Goal: Transaction & Acquisition: Purchase product/service

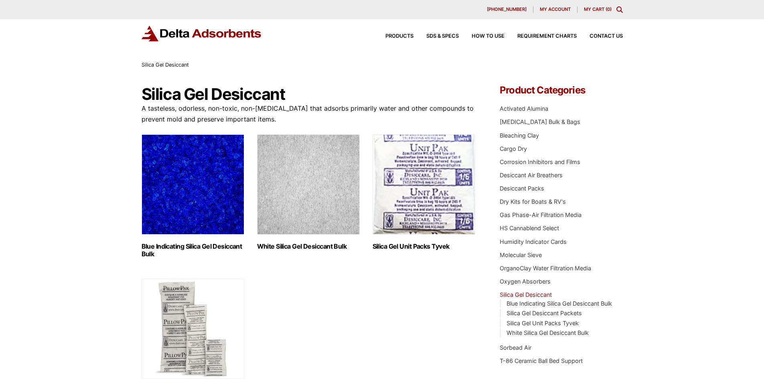
click at [546, 8] on span "My account" at bounding box center [555, 9] width 31 height 4
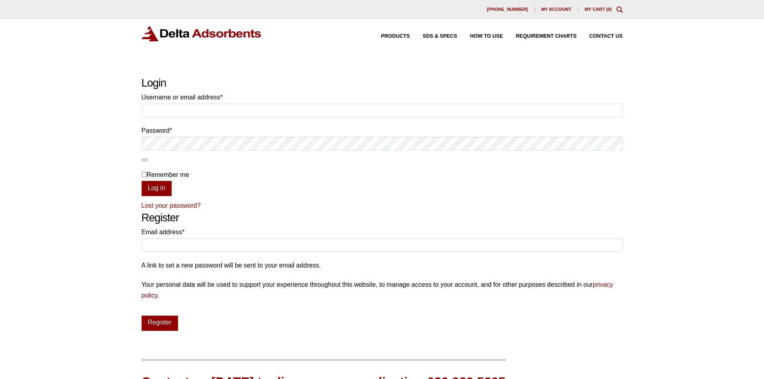
click at [596, 7] on link "My Cart ( 0 )" at bounding box center [598, 9] width 27 height 5
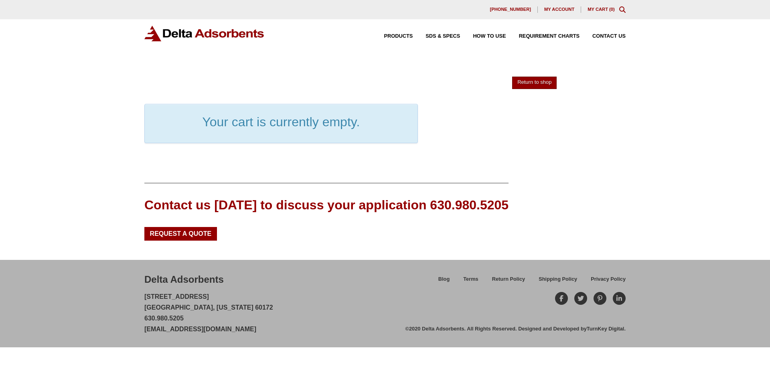
click at [540, 83] on link "Return to shop" at bounding box center [534, 83] width 45 height 12
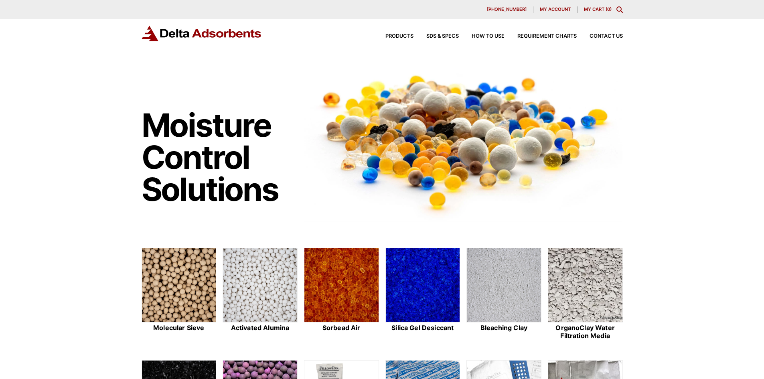
click at [620, 9] on icon "Toggle Modal Content" at bounding box center [620, 9] width 6 height 6
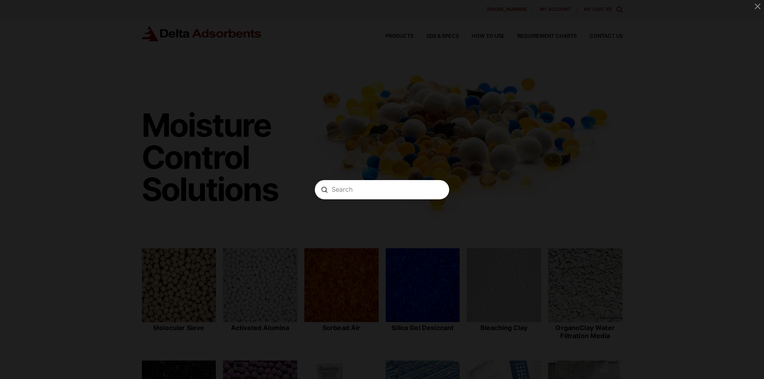
click at [373, 192] on input "Search" at bounding box center [382, 189] width 101 height 8
type input "acp4m30"
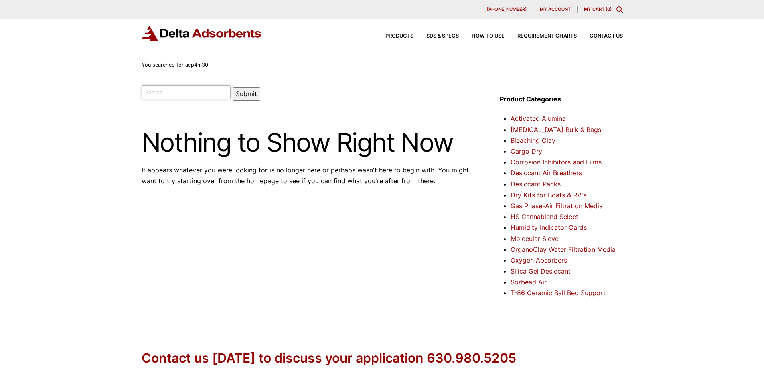
click at [173, 97] on input "search" at bounding box center [186, 92] width 89 height 14
type input "activated carbon coal based pellet"
click at [233, 87] on button "Submit" at bounding box center [247, 93] width 28 height 13
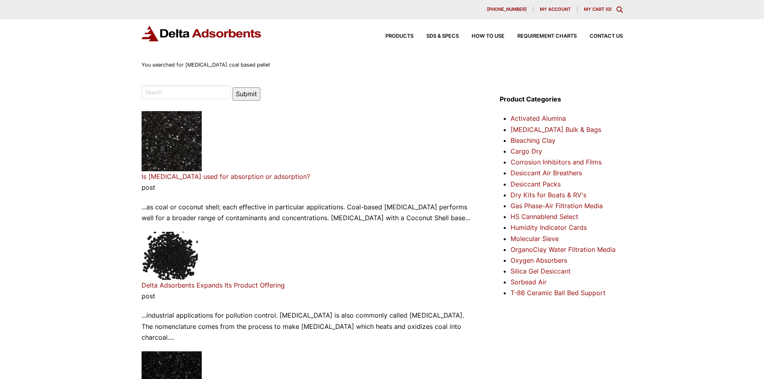
click at [542, 129] on link "[MEDICAL_DATA] Bulk & Bags" at bounding box center [556, 130] width 91 height 8
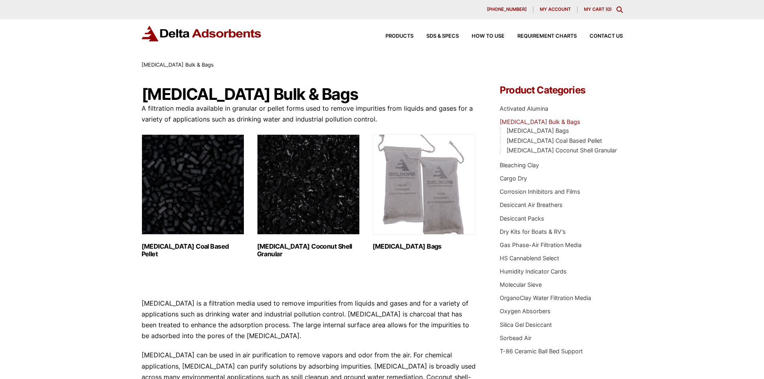
click at [165, 248] on h2 "[MEDICAL_DATA] Coal Based Pellet (1)" at bounding box center [193, 250] width 103 height 15
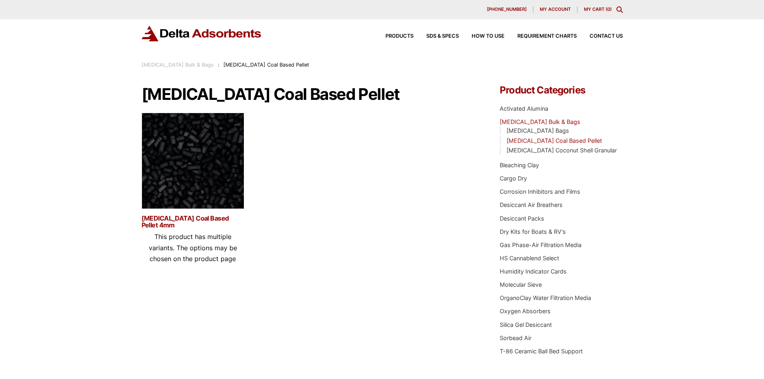
click at [183, 217] on link "Activated Carbon Coal Based Pellet 4mm" at bounding box center [193, 222] width 103 height 14
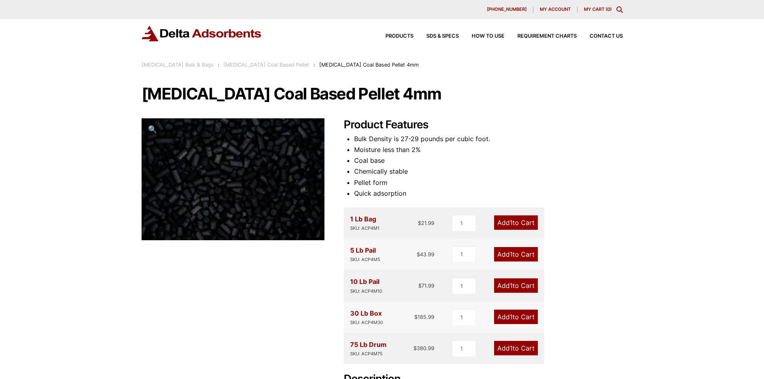
click at [507, 315] on link "Add 1 to Cart" at bounding box center [516, 317] width 44 height 14
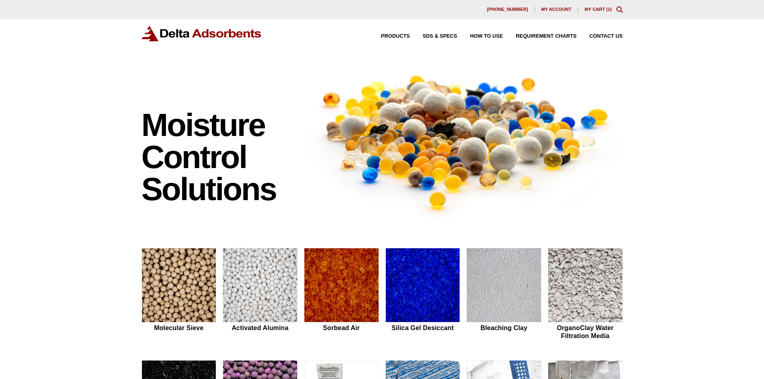
click at [619, 10] on icon "Toggle Modal Content" at bounding box center [620, 9] width 6 height 6
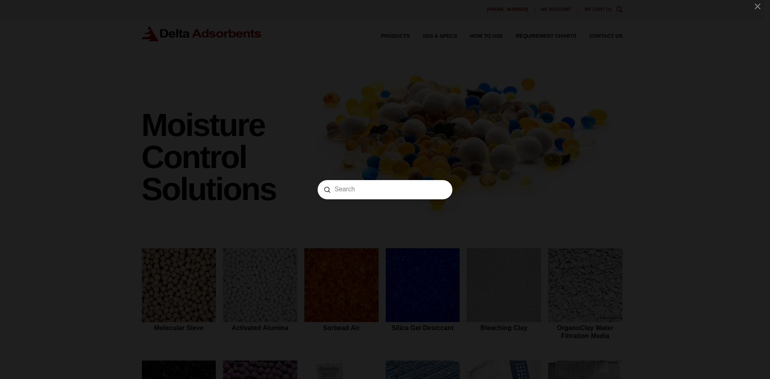
click at [377, 193] on input "Search" at bounding box center [385, 189] width 101 height 8
type input "ms3a4825"
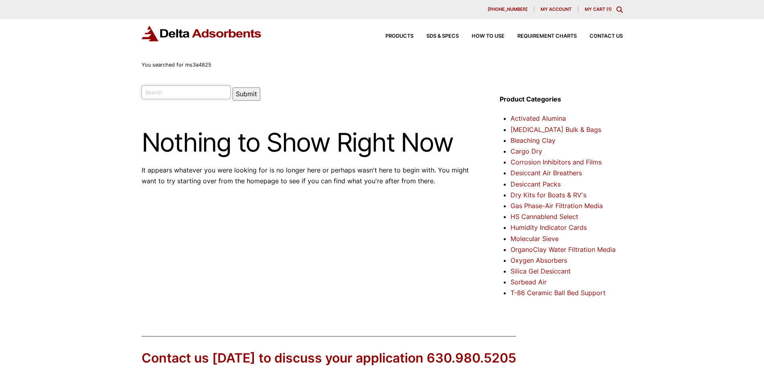
click at [168, 92] on input "search" at bounding box center [186, 92] width 89 height 14
type input "25 lb box"
click at [233, 87] on button "Submit" at bounding box center [247, 93] width 28 height 13
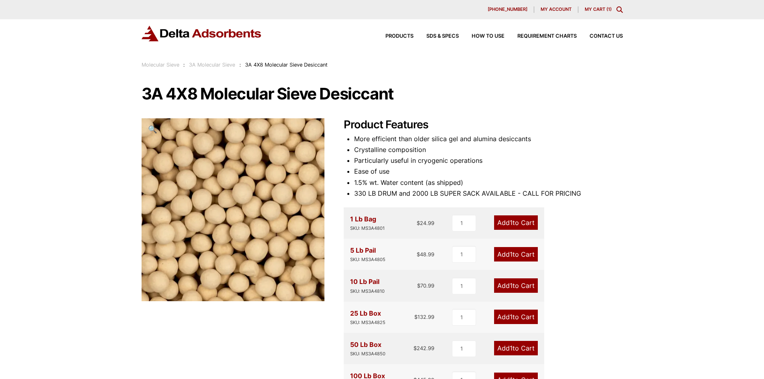
click at [506, 318] on link "Add 1 to Cart" at bounding box center [516, 317] width 44 height 14
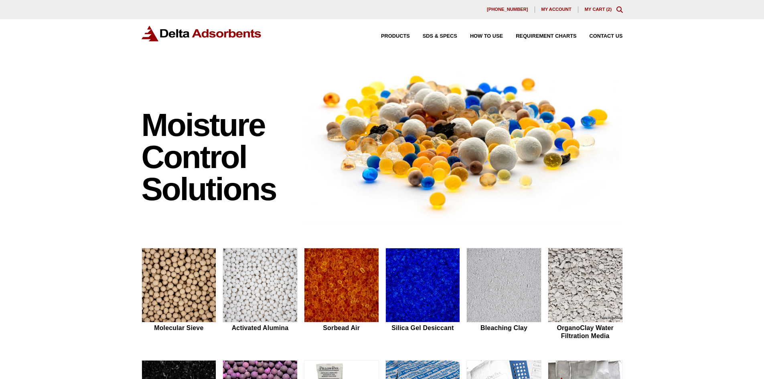
click at [591, 8] on link "My Cart ( 2 )" at bounding box center [598, 9] width 27 height 5
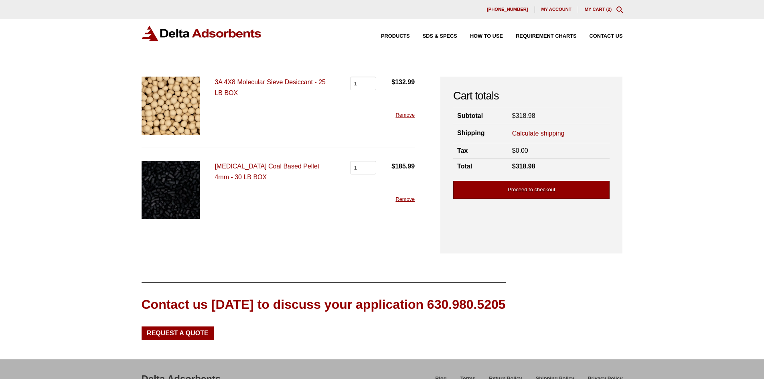
click at [534, 190] on link "Proceed to checkout" at bounding box center [531, 190] width 156 height 18
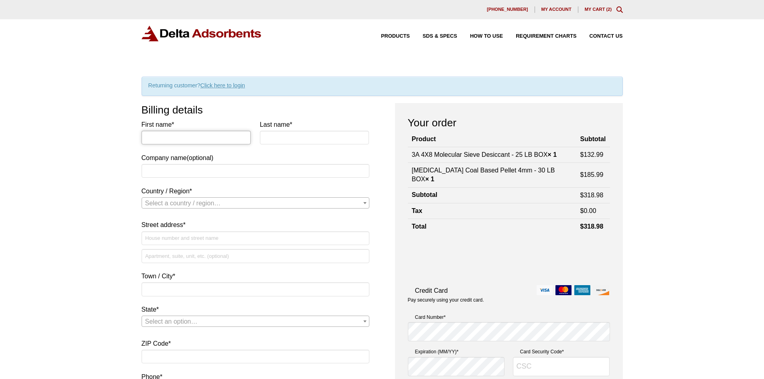
click at [184, 138] on input "First name *" at bounding box center [197, 138] width 110 height 14
type input "[PERSON_NAME]"
type input "WATT FUEL CELL CORP"
select select "US"
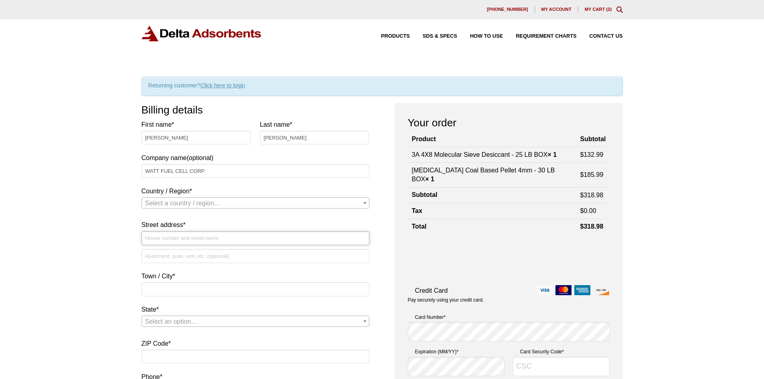
type input "402 E MAIN ST STE 800"
type input "MOUNT PLEASANT"
type input "15666"
select select "US"
select select "PA"
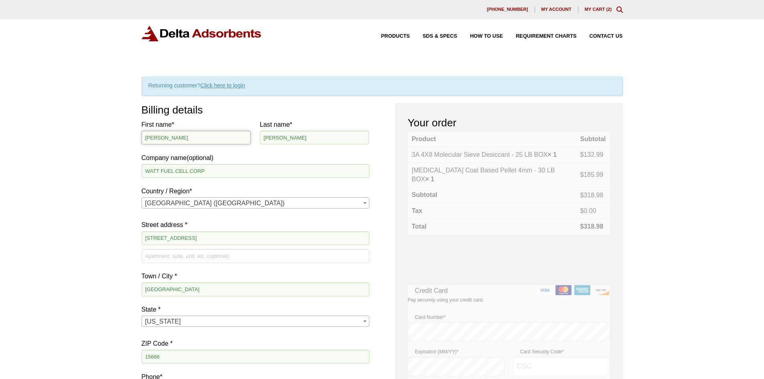
drag, startPoint x: 146, startPoint y: 138, endPoint x: 149, endPoint y: 146, distance: 8.4
click at [146, 138] on input "sarah" at bounding box center [197, 138] width 110 height 14
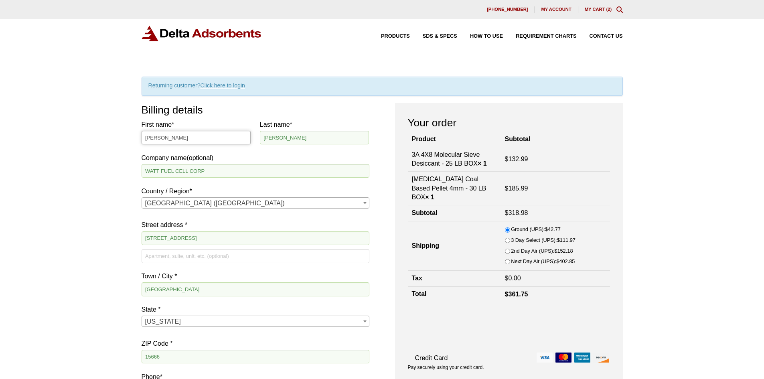
type input "Sarah"
type input "Dewald"
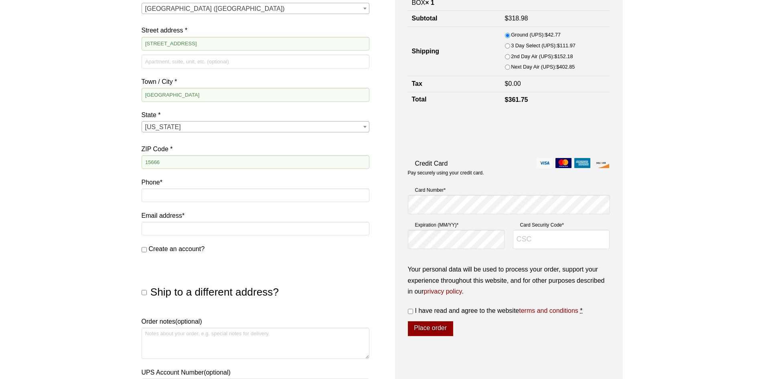
scroll to position [241, 0]
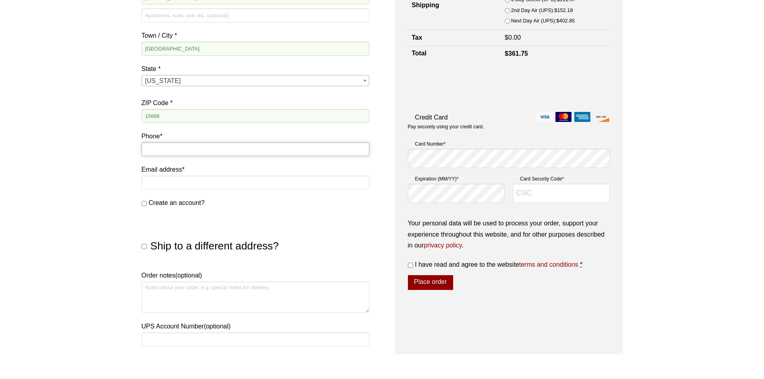
click at [158, 148] on input "Phone *" at bounding box center [256, 149] width 228 height 14
type input "7245479170"
type input "STE 800"
type input "[PERSON_NAME][EMAIL_ADDRESS][PERSON_NAME][DOMAIN_NAME]"
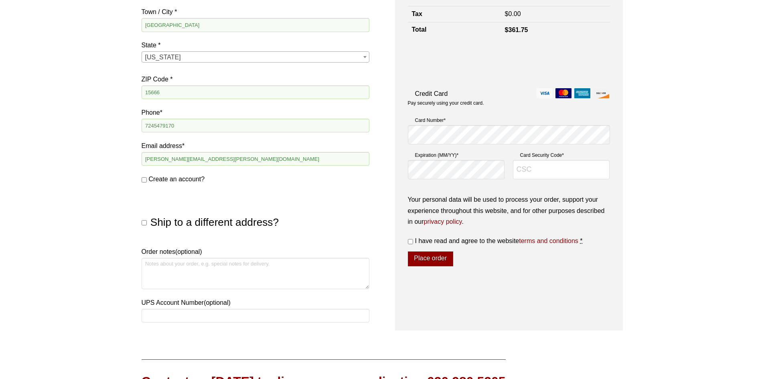
scroll to position [281, 0]
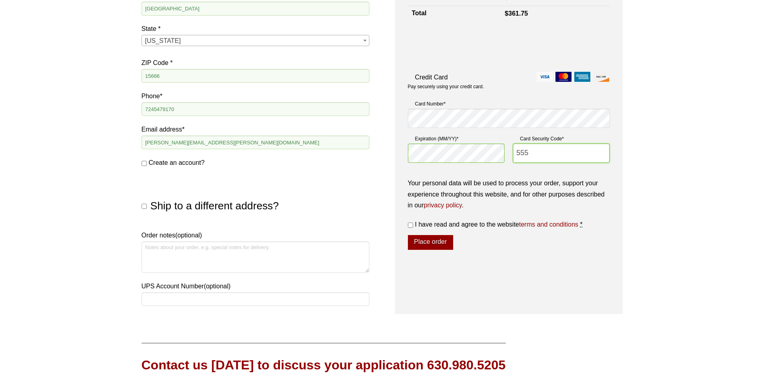
type input "555"
click at [411, 228] on input "I have read and agree to the website terms and conditions *" at bounding box center [410, 225] width 5 height 5
checkbox input "true"
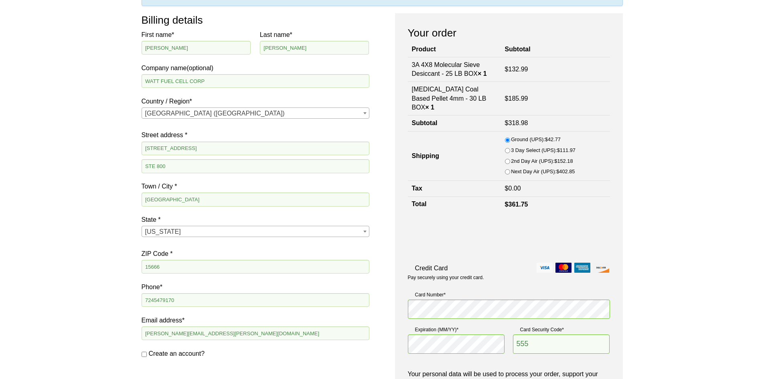
scroll to position [0, 0]
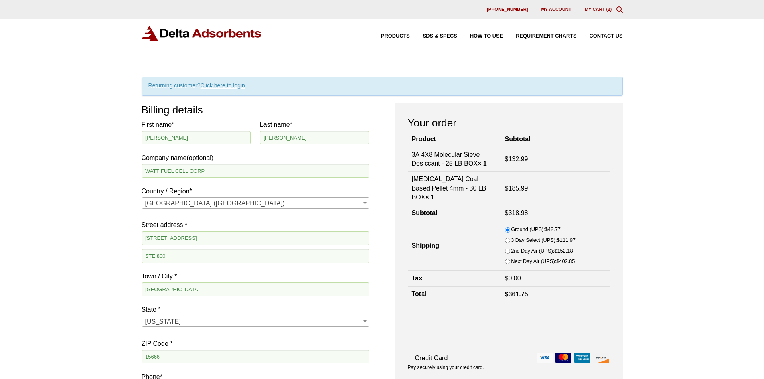
click at [597, 7] on link "My Cart ( 2 )" at bounding box center [598, 9] width 27 height 5
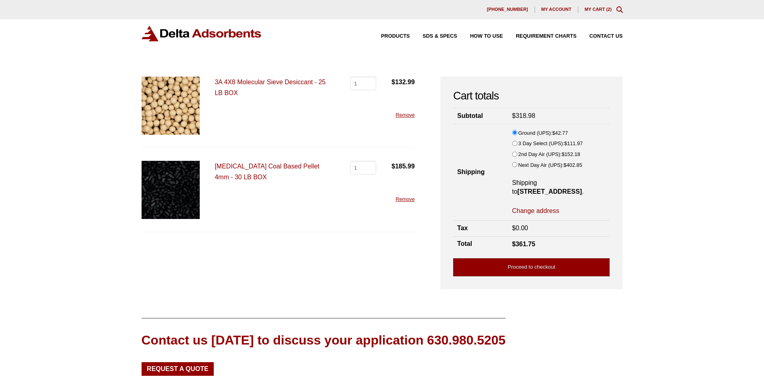
click at [567, 276] on link "Proceed to checkout" at bounding box center [531, 267] width 156 height 18
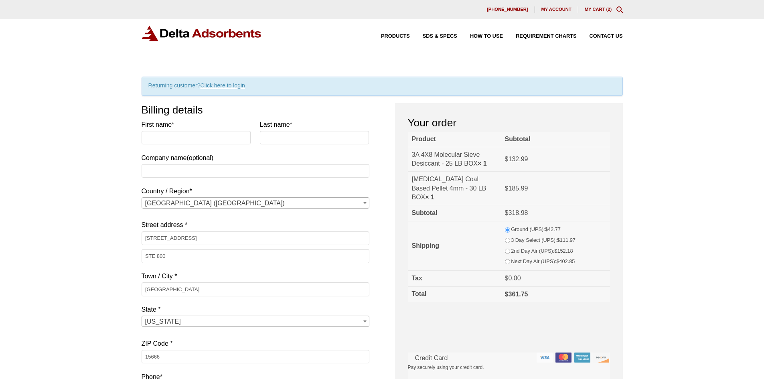
select select "PA"
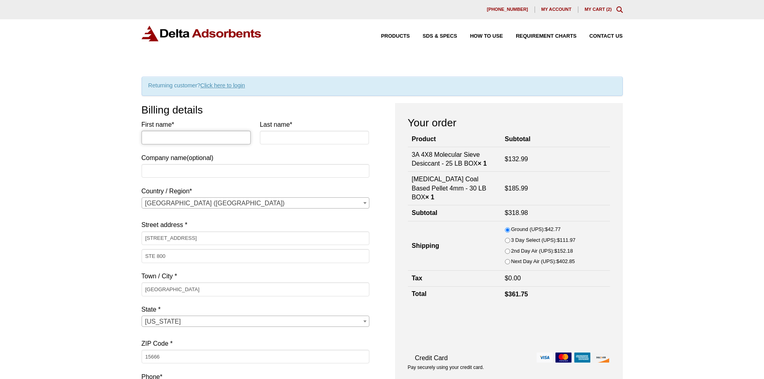
click at [161, 137] on input "First name *" at bounding box center [197, 138] width 110 height 14
type input "[PERSON_NAME]"
type input "WATT FUEL CELL CORP"
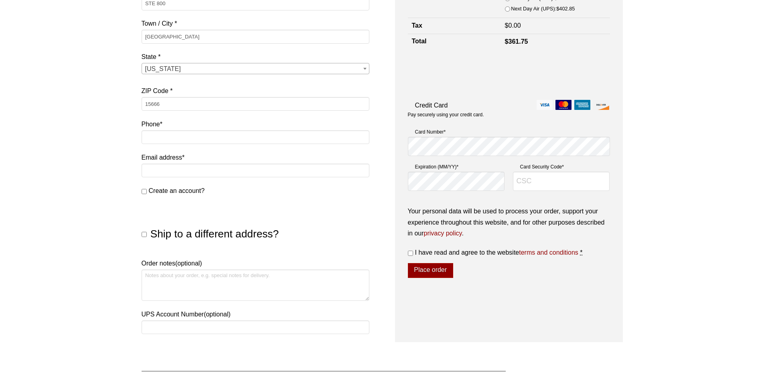
scroll to position [281, 0]
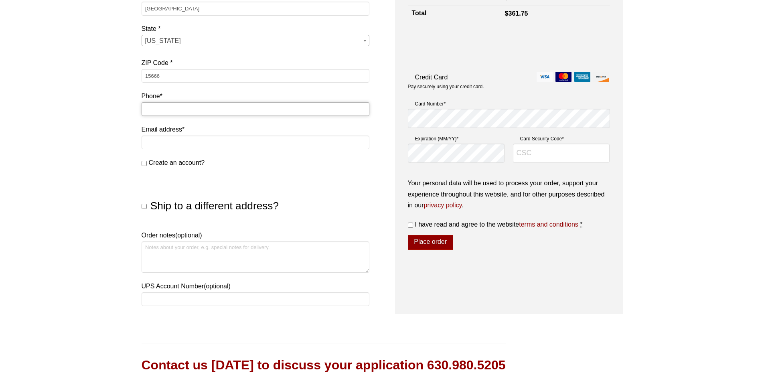
click at [153, 109] on input "Phone *" at bounding box center [256, 109] width 228 height 14
type input "7245479170"
type input "jennifer.steiner@wattfuelcell.com"
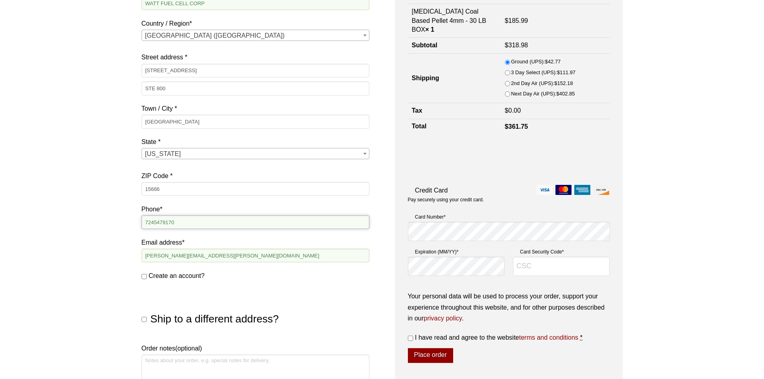
scroll to position [168, 0]
click at [520, 274] on input "Card Security Code *" at bounding box center [561, 265] width 97 height 19
type input "555"
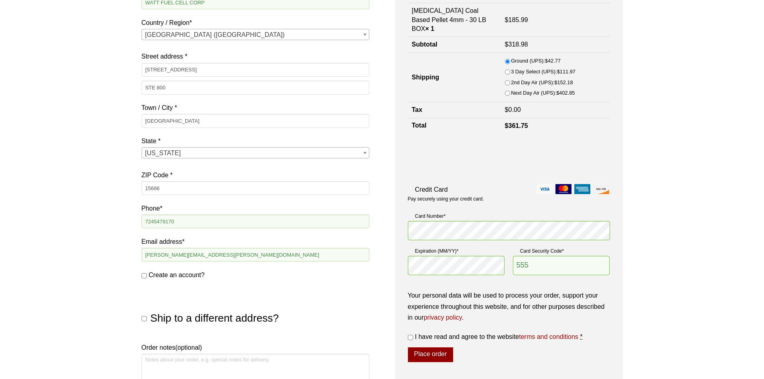
click at [51, 142] on div "Our website has detected that you are using an outdated browser that will preve…" at bounding box center [382, 226] width 764 height 788
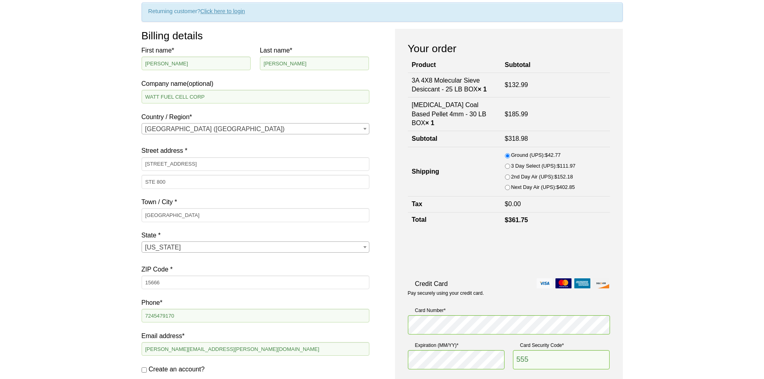
scroll to position [88, 0]
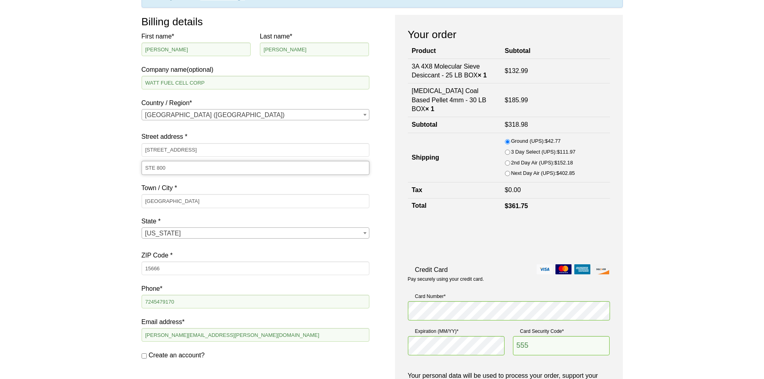
click at [184, 168] on input "STE 800" at bounding box center [256, 168] width 228 height 14
type input "STE 800 P0825130"
click at [691, 179] on div "Our website has detected that you are using an outdated browser that will preve…" at bounding box center [382, 306] width 764 height 788
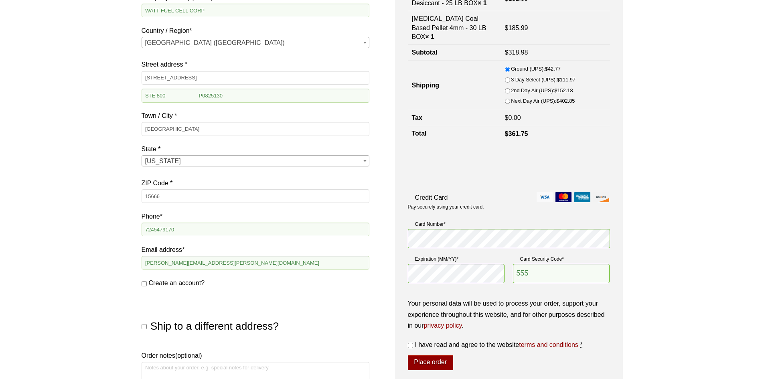
scroll to position [289, 0]
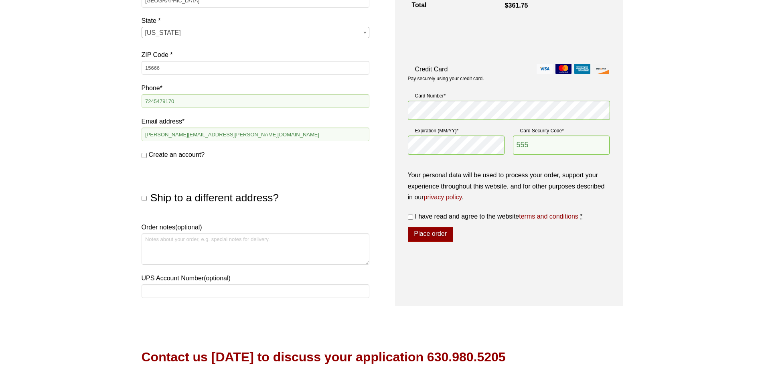
click at [410, 220] on input "I have read and agree to the website terms and conditions *" at bounding box center [410, 217] width 5 height 5
checkbox input "true"
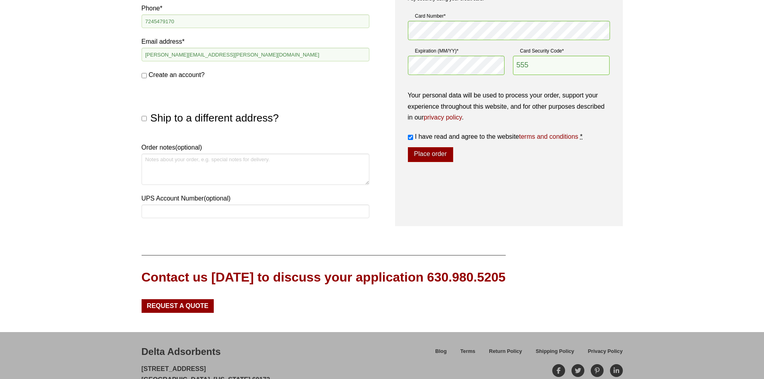
scroll to position [369, 0]
click at [432, 162] on button "Place order" at bounding box center [430, 154] width 45 height 15
